Goal: Information Seeking & Learning: Learn about a topic

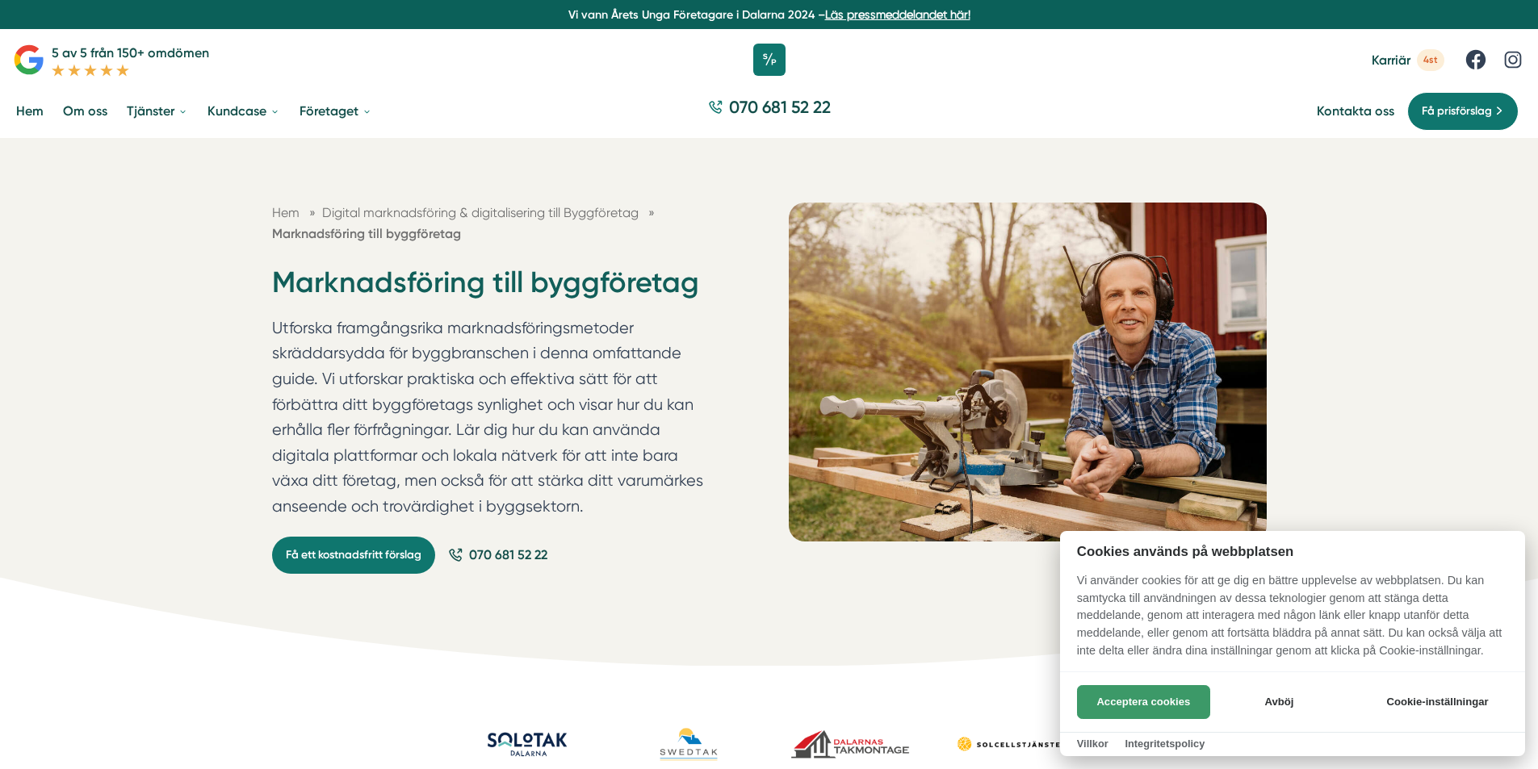
click at [1159, 704] on button "Acceptera cookies" at bounding box center [1143, 702] width 133 height 34
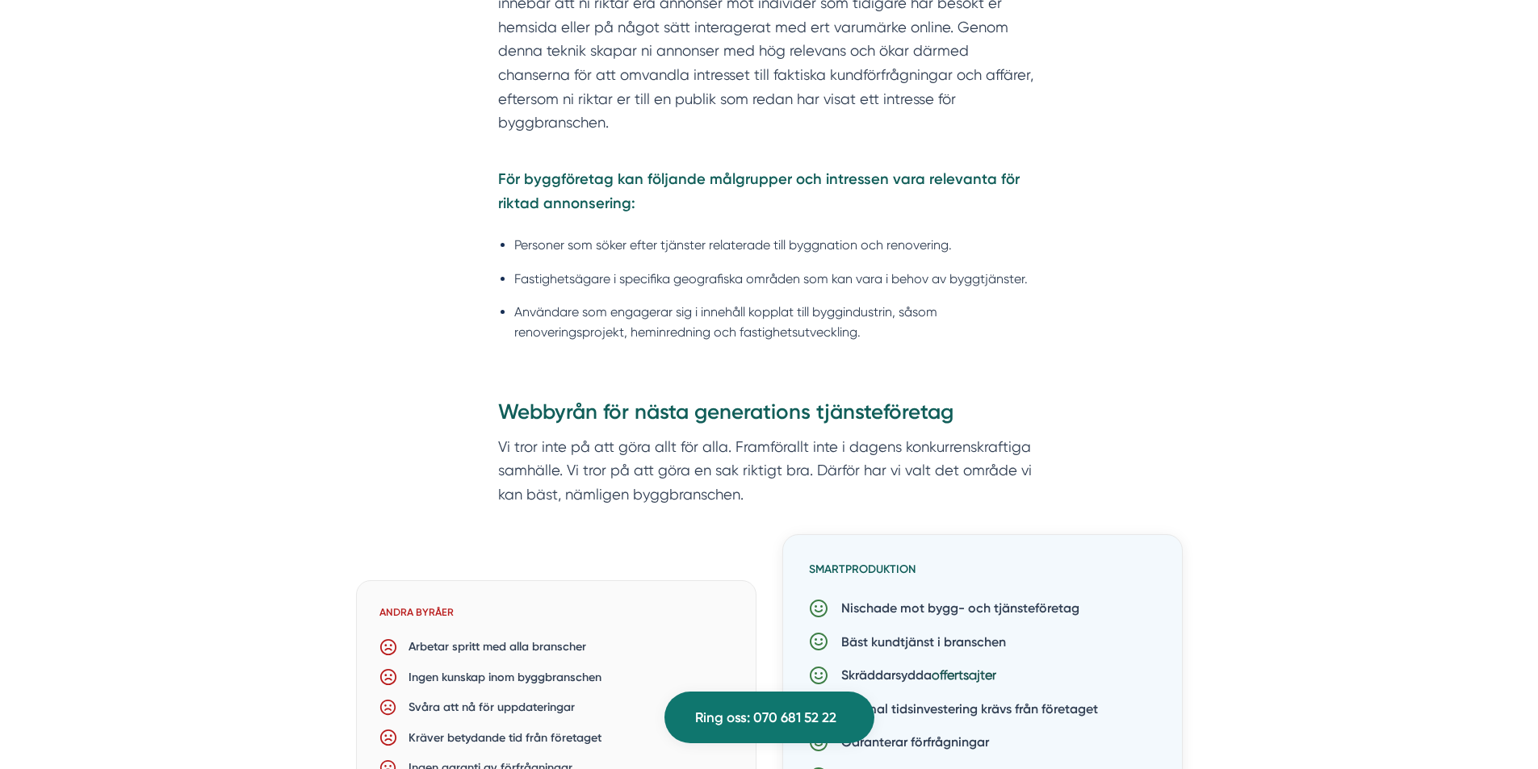
scroll to position [2179, 0]
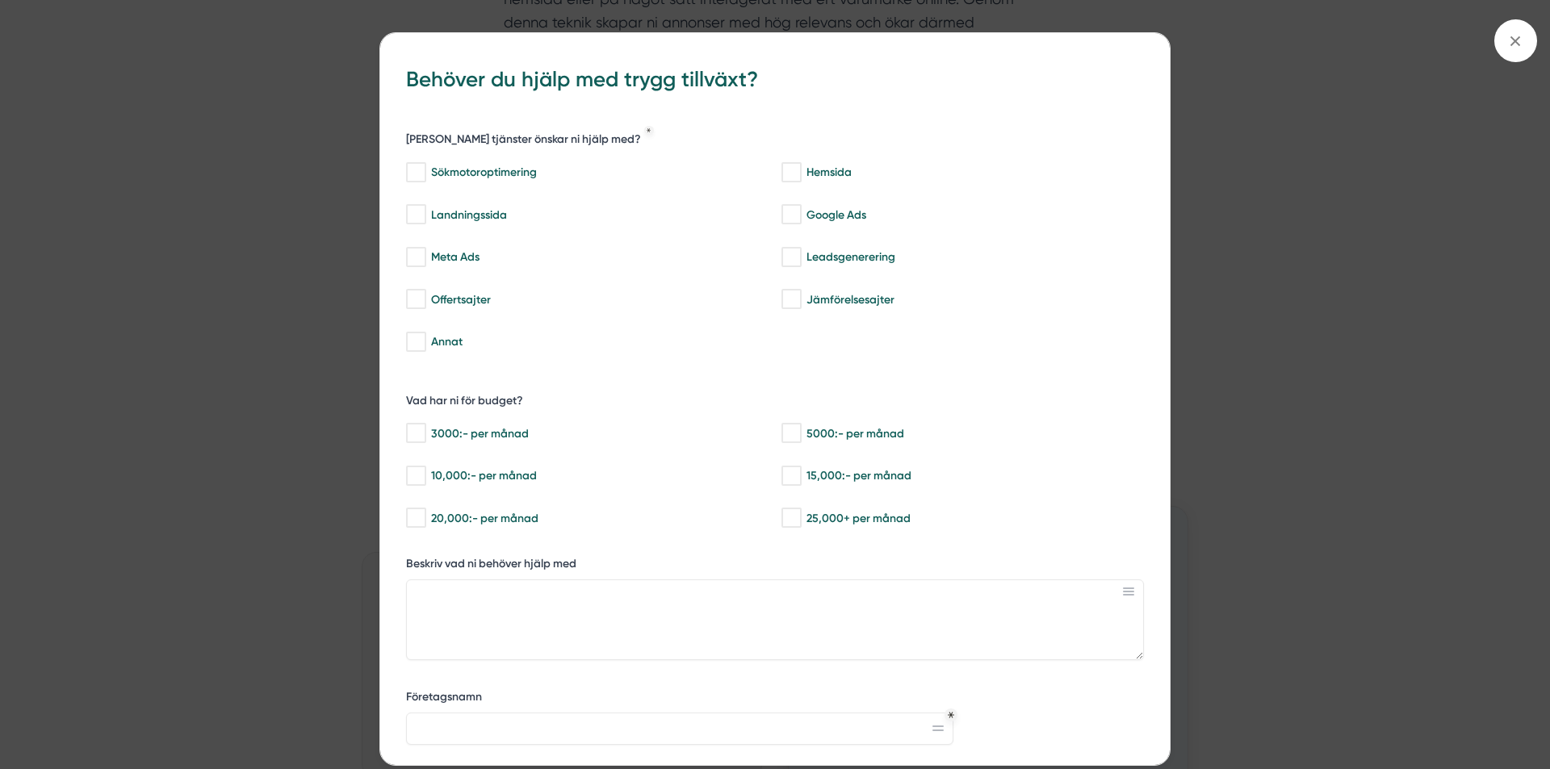
click at [1522, 45] on icon at bounding box center [1515, 41] width 18 height 18
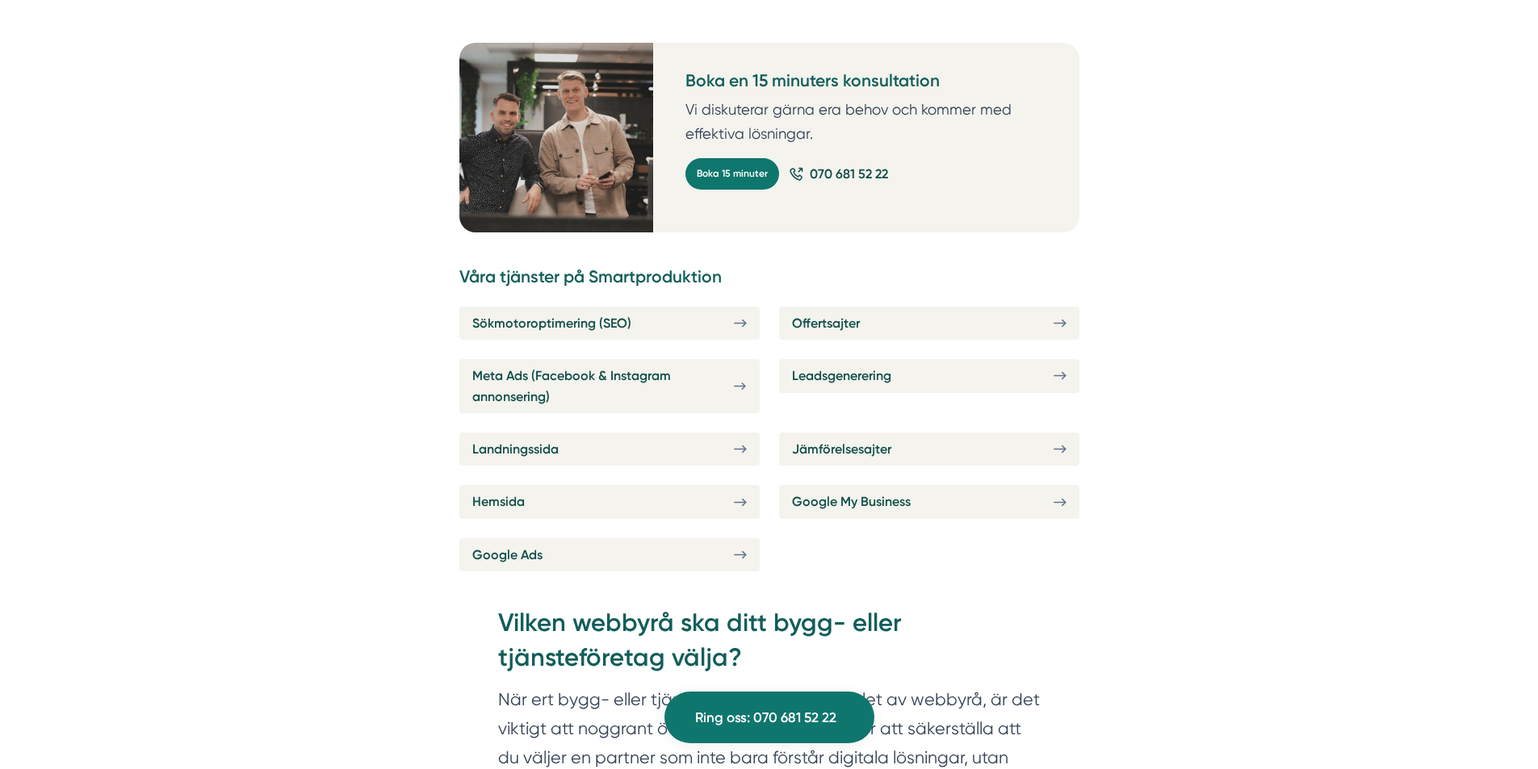
scroll to position [6134, 0]
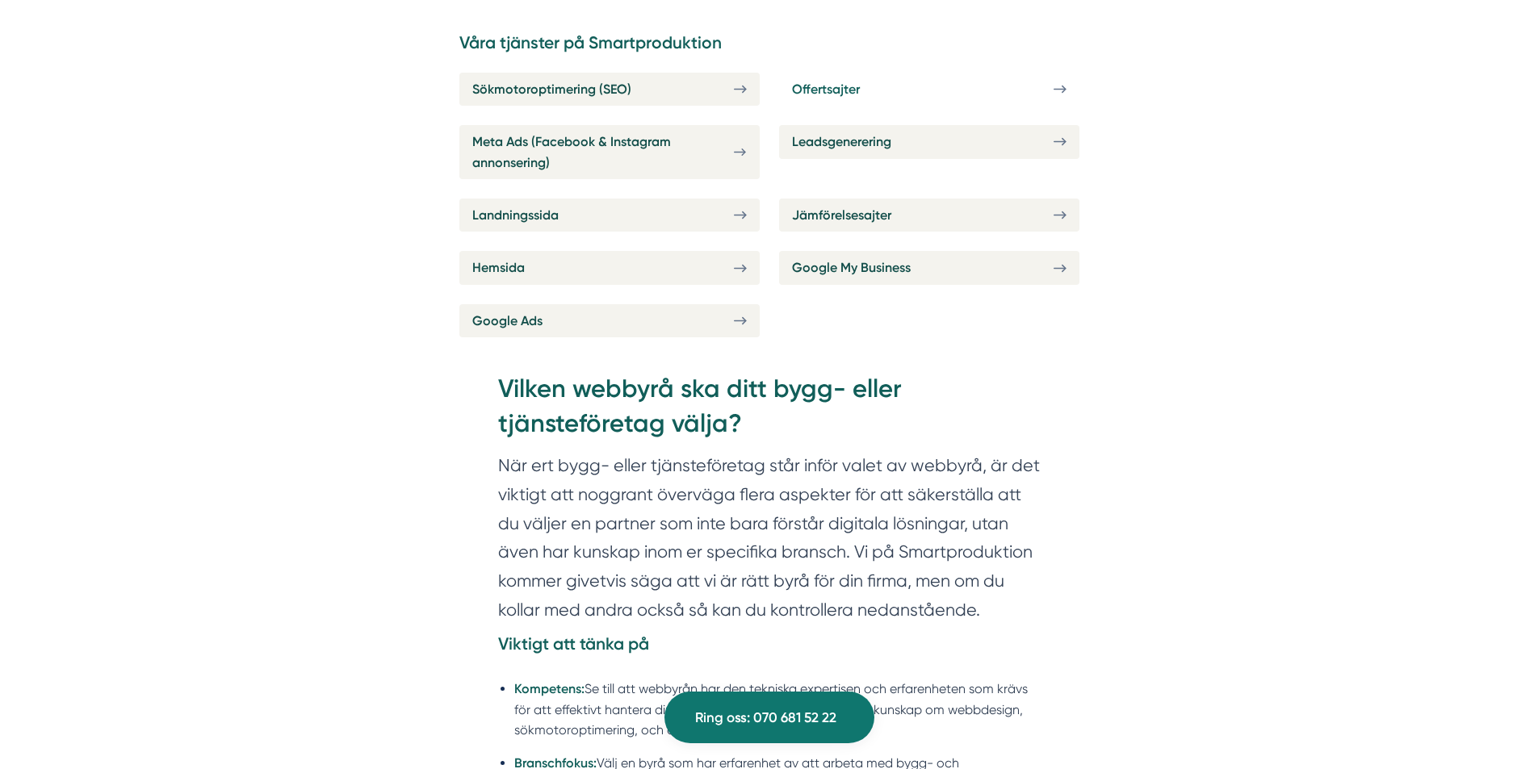
click at [826, 90] on span "Offertsajter" at bounding box center [826, 89] width 68 height 20
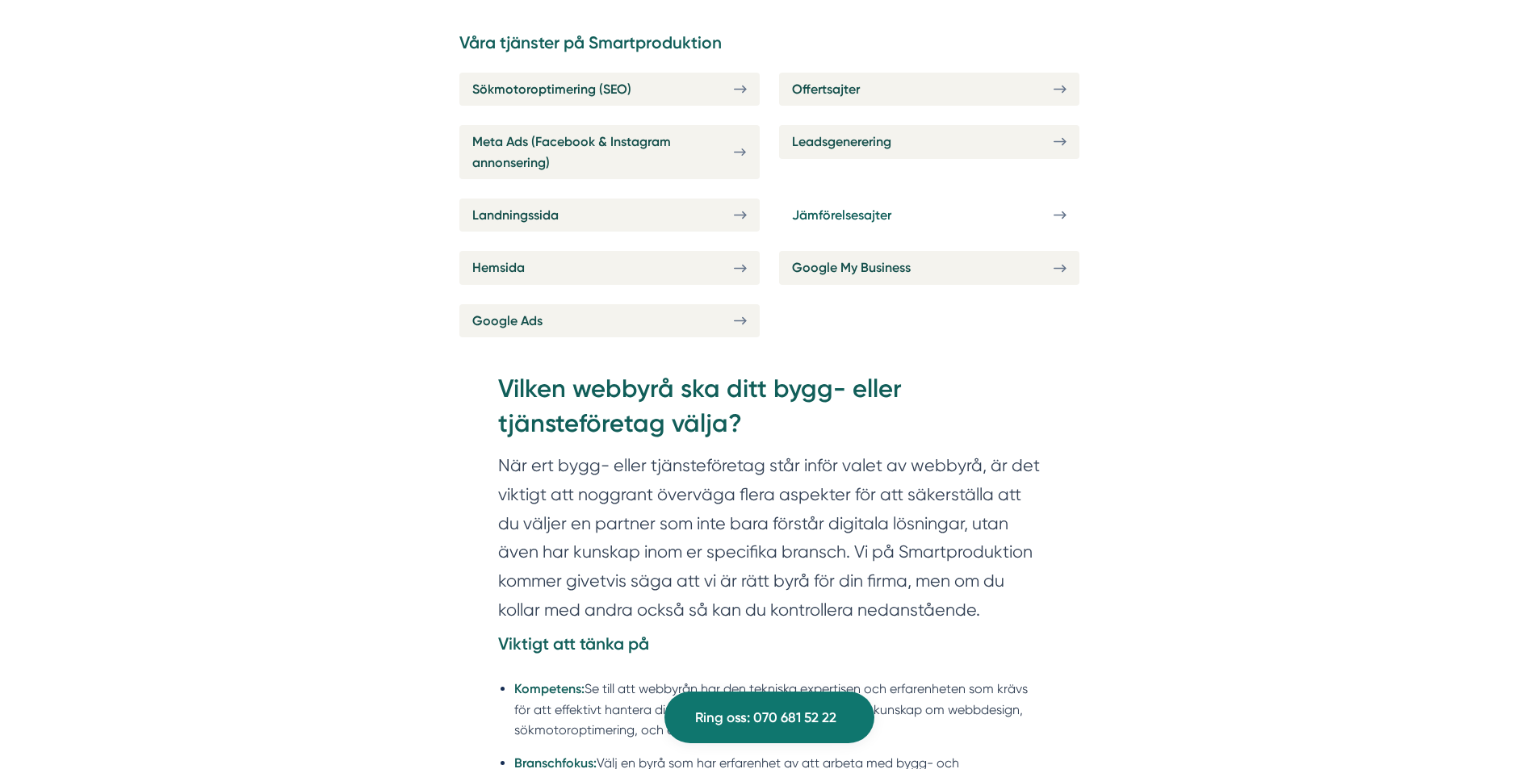
click at [866, 224] on span "Jämförelsesajter" at bounding box center [841, 215] width 99 height 20
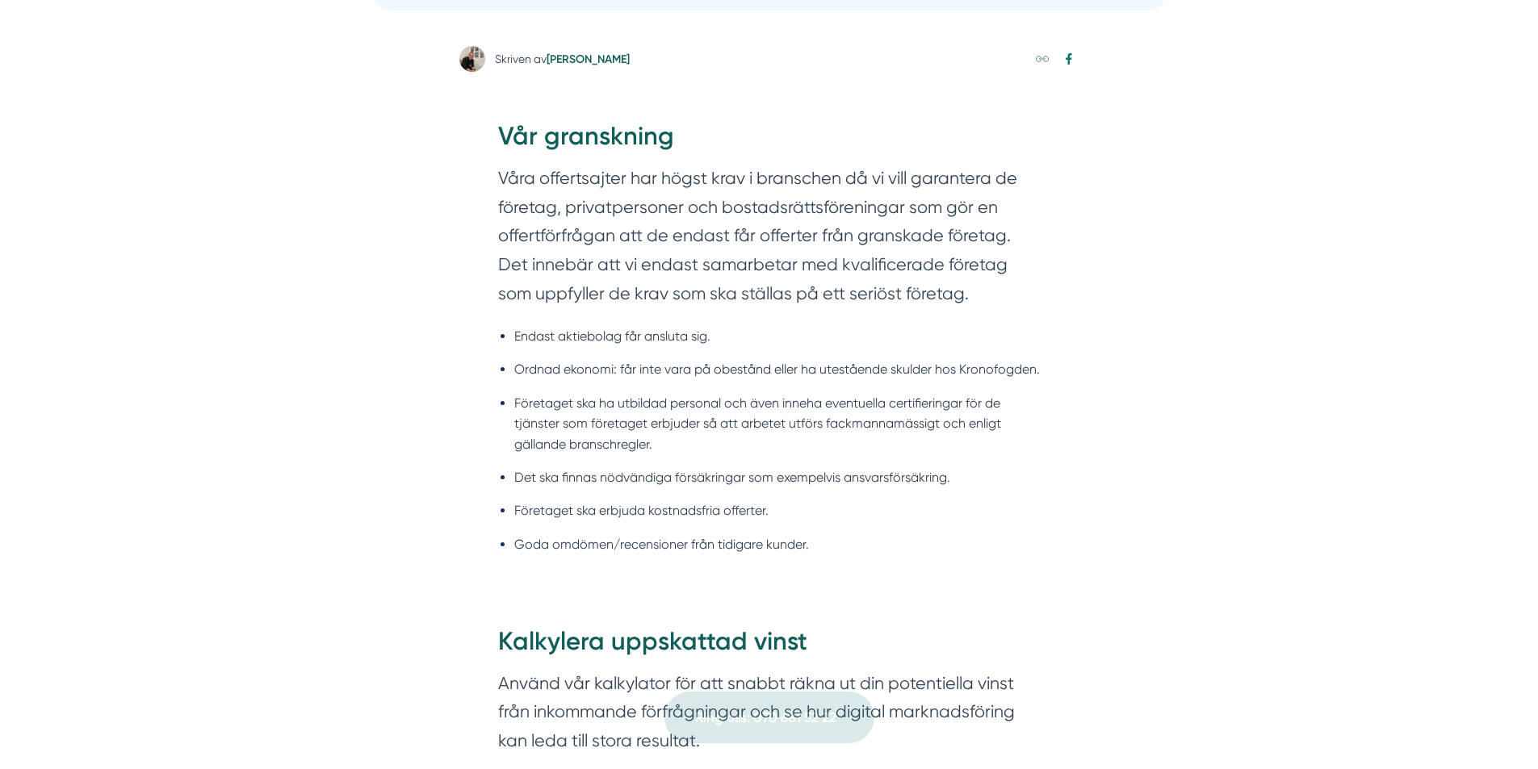
scroll to position [888, 0]
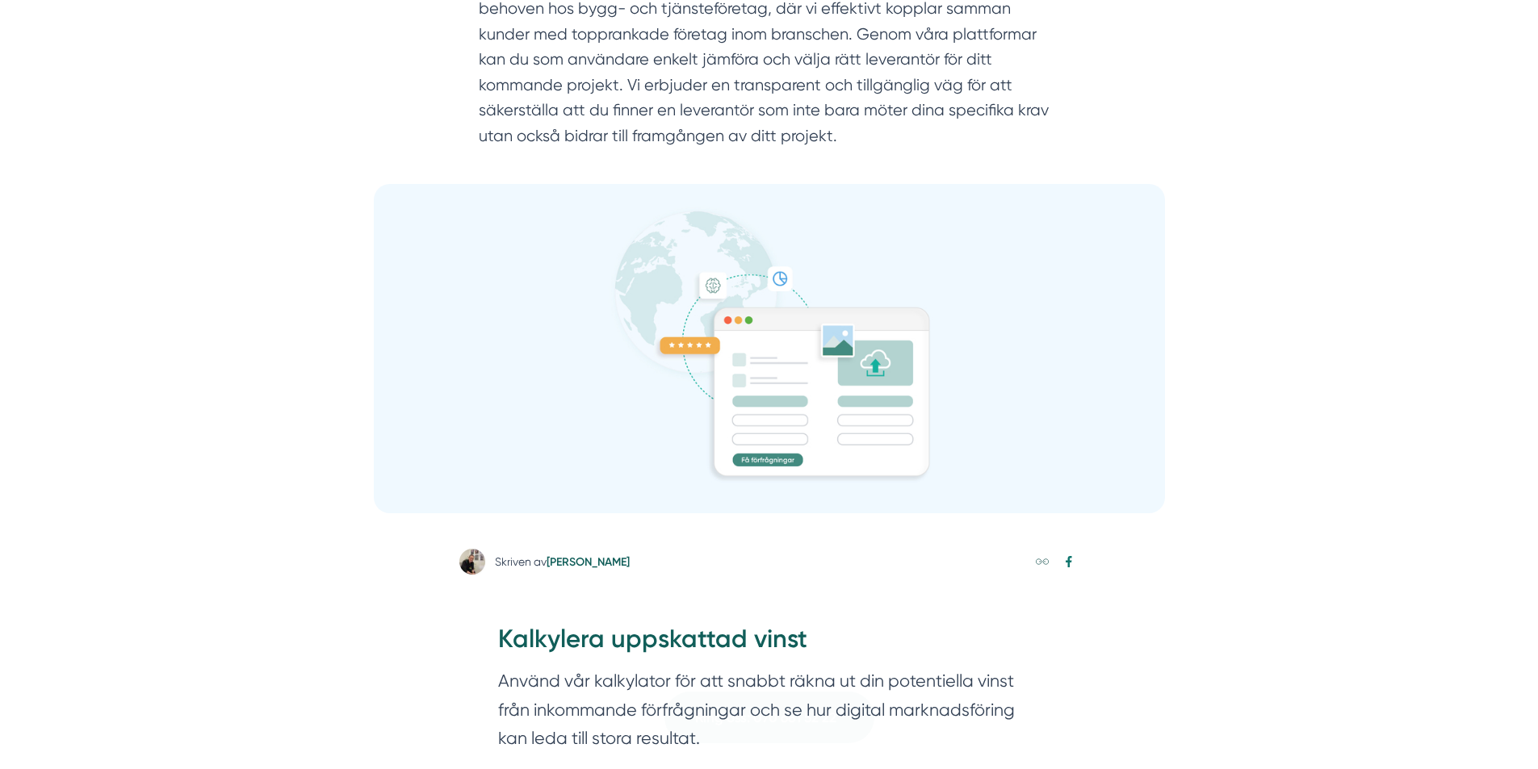
scroll to position [565, 0]
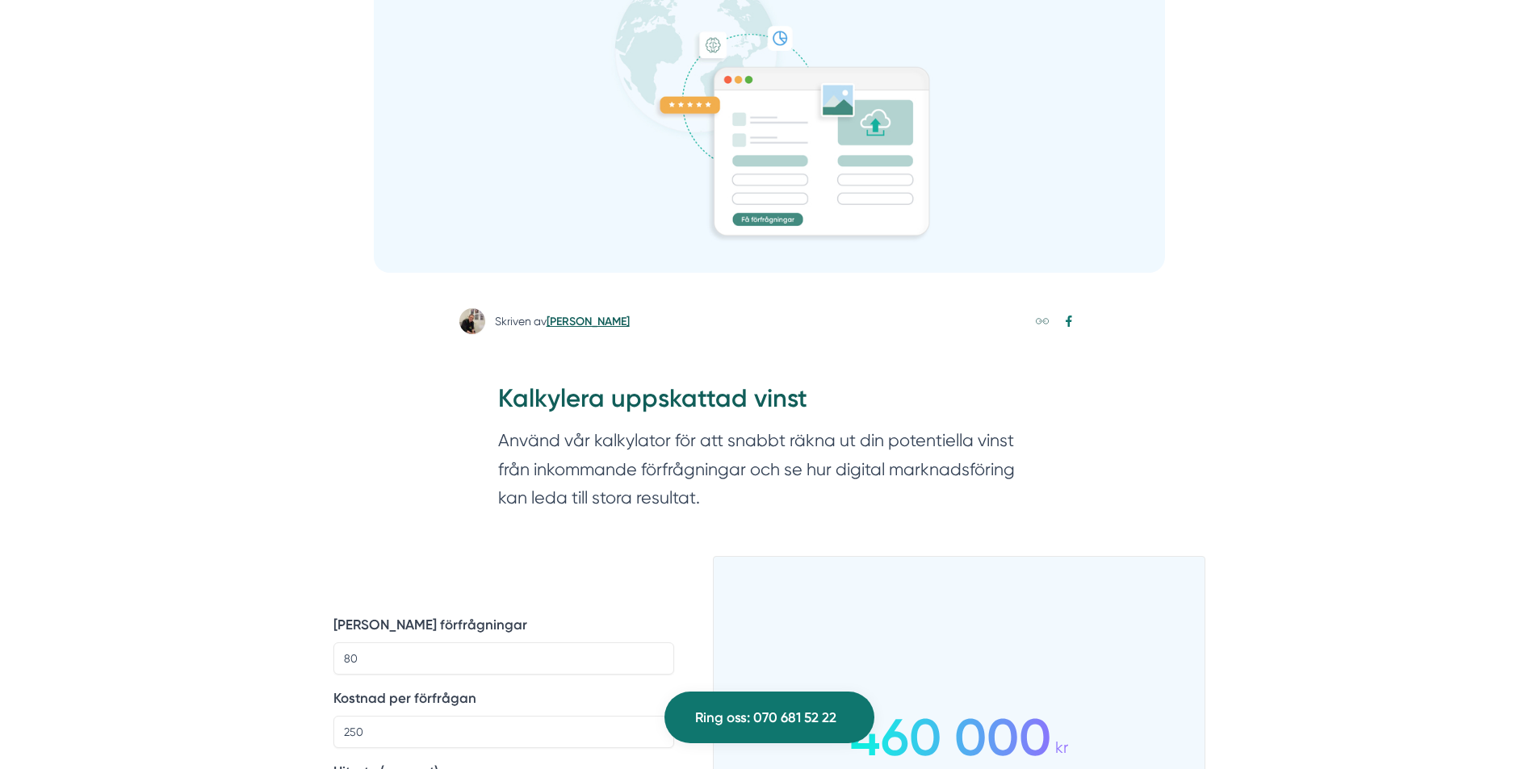
click at [594, 328] on link "[PERSON_NAME]" at bounding box center [587, 322] width 83 height 14
